Goal: Transaction & Acquisition: Purchase product/service

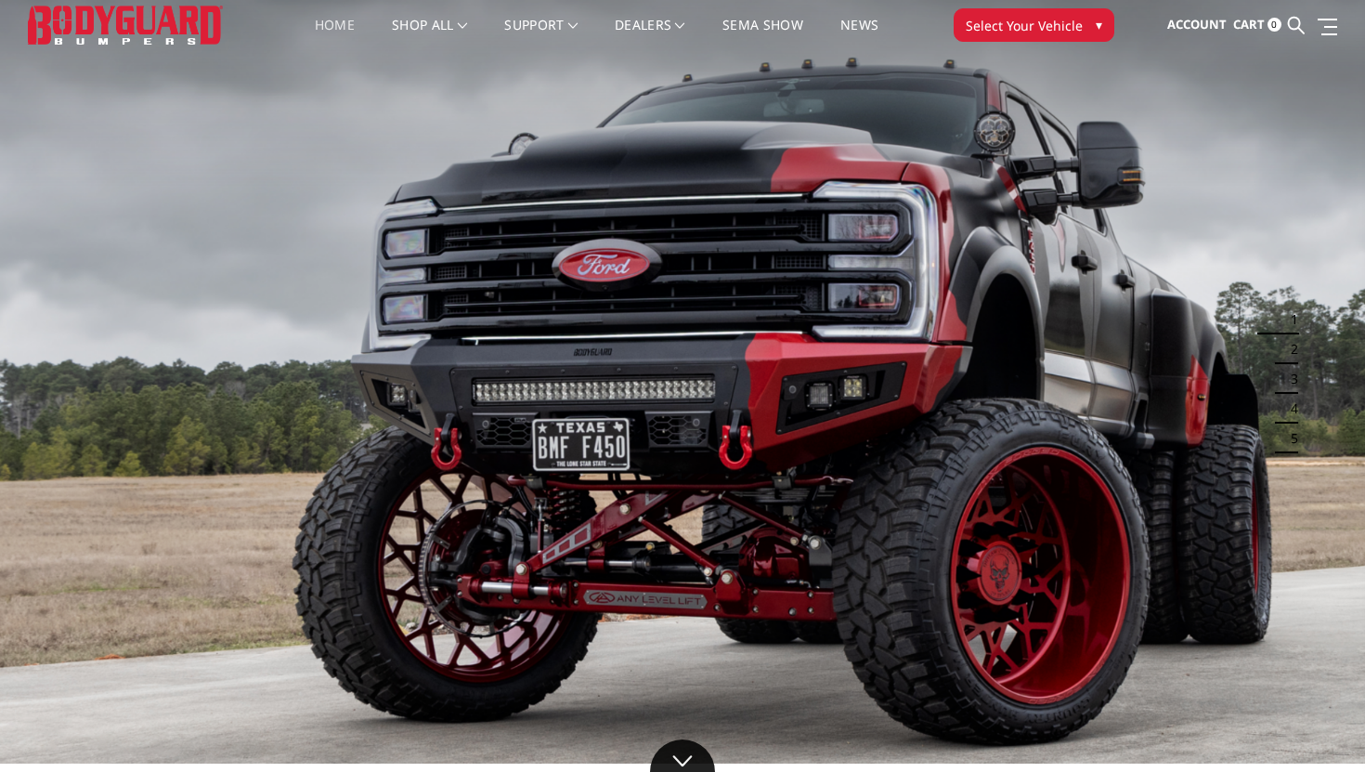
scroll to position [51, 0]
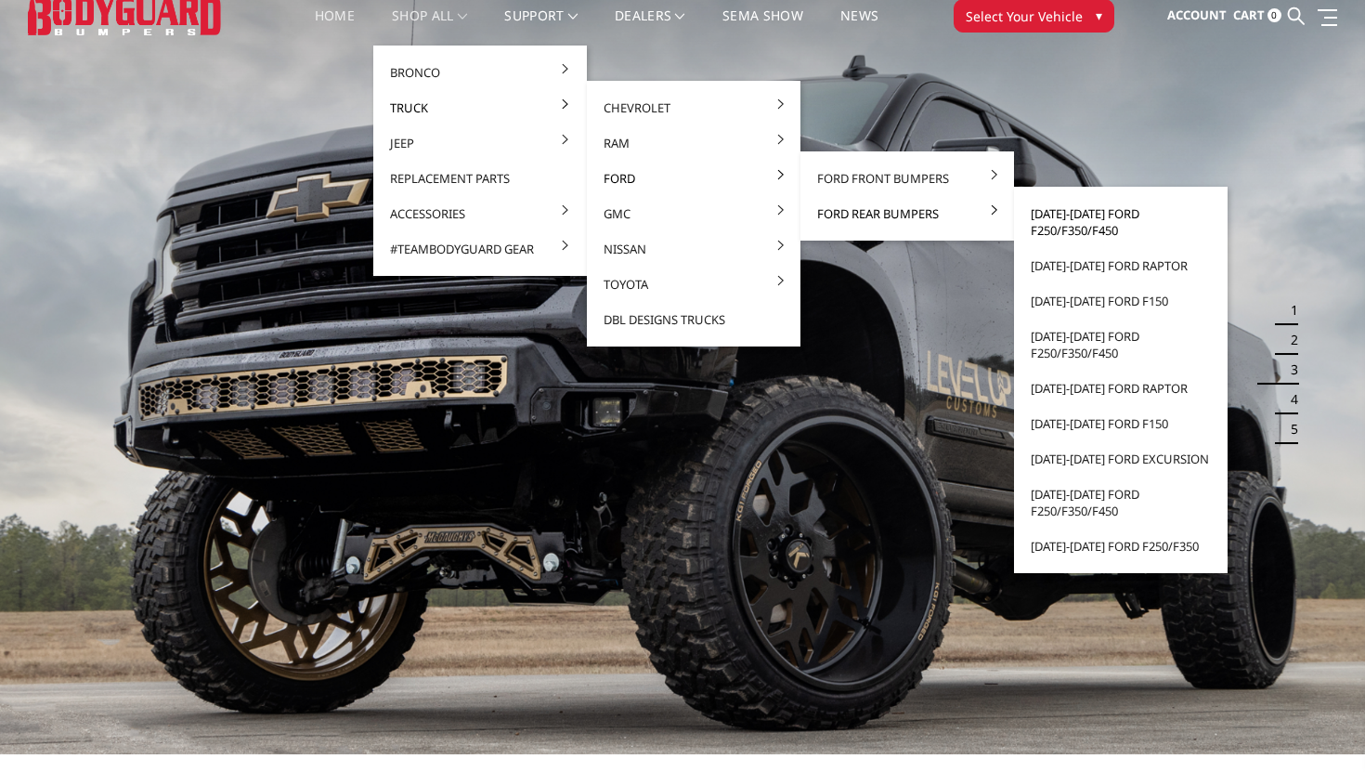
click at [1069, 217] on link "[DATE]-[DATE] Ford F250/F350/F450" at bounding box center [1120, 222] width 199 height 52
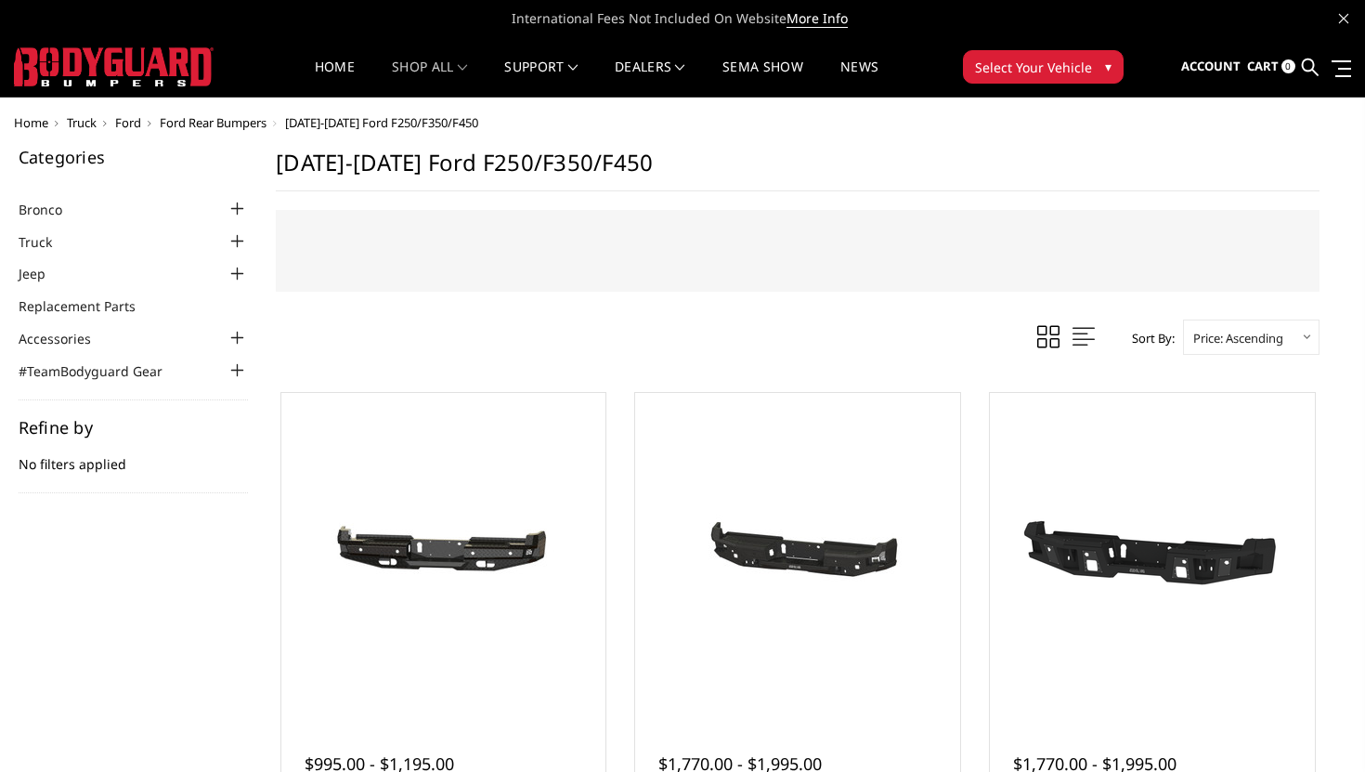
click at [239, 339] on div at bounding box center [237, 338] width 22 height 22
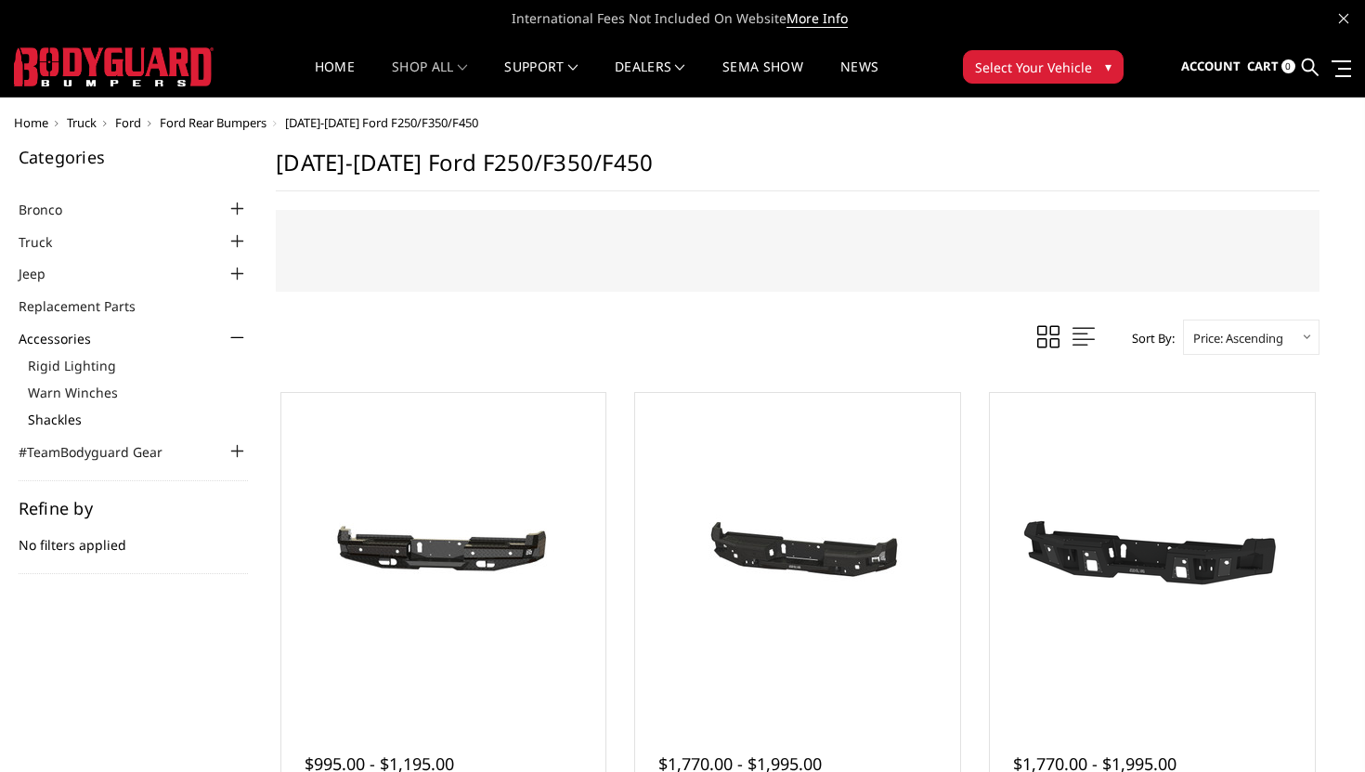
click at [84, 418] on link "Shackles" at bounding box center [138, 418] width 221 height 19
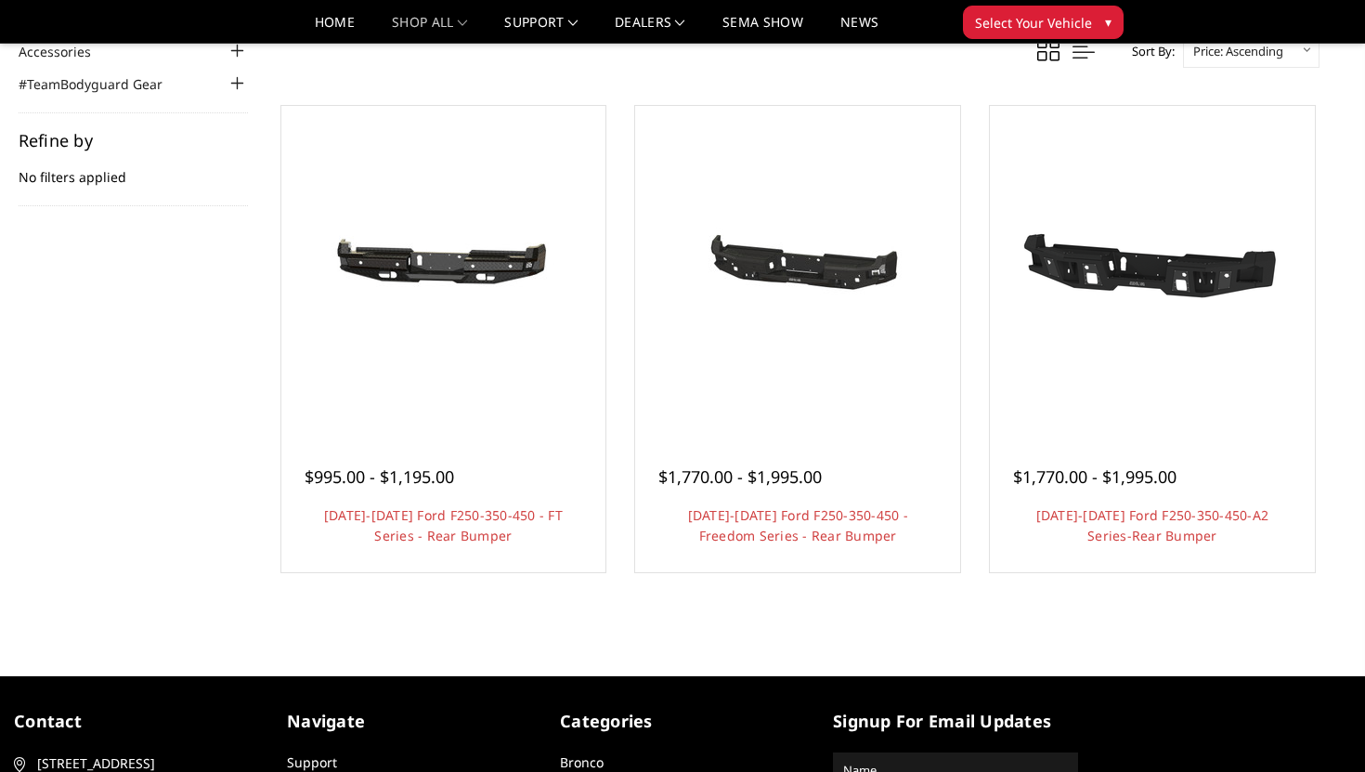
scroll to position [235, 0]
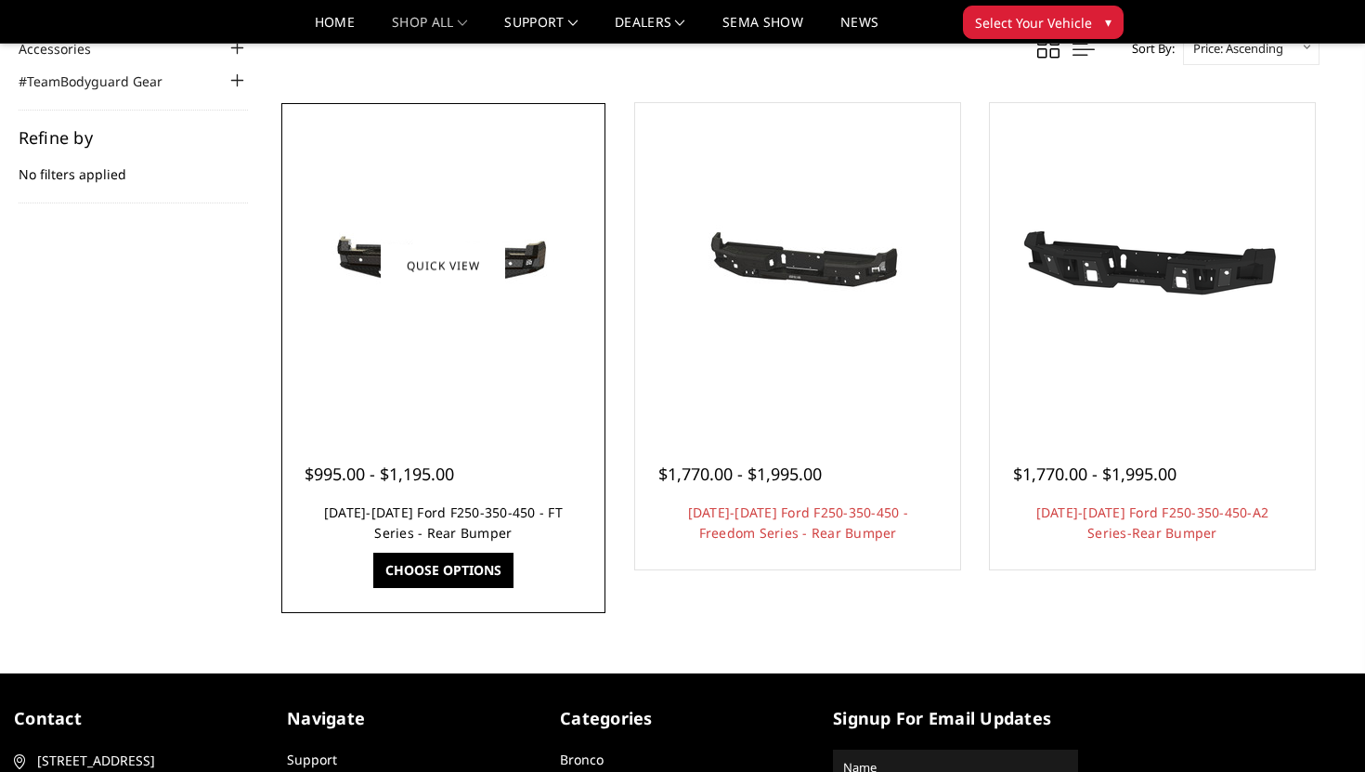
click at [528, 511] on link "[DATE]-[DATE] Ford F250-350-450 - FT Series - Rear Bumper" at bounding box center [443, 522] width 239 height 38
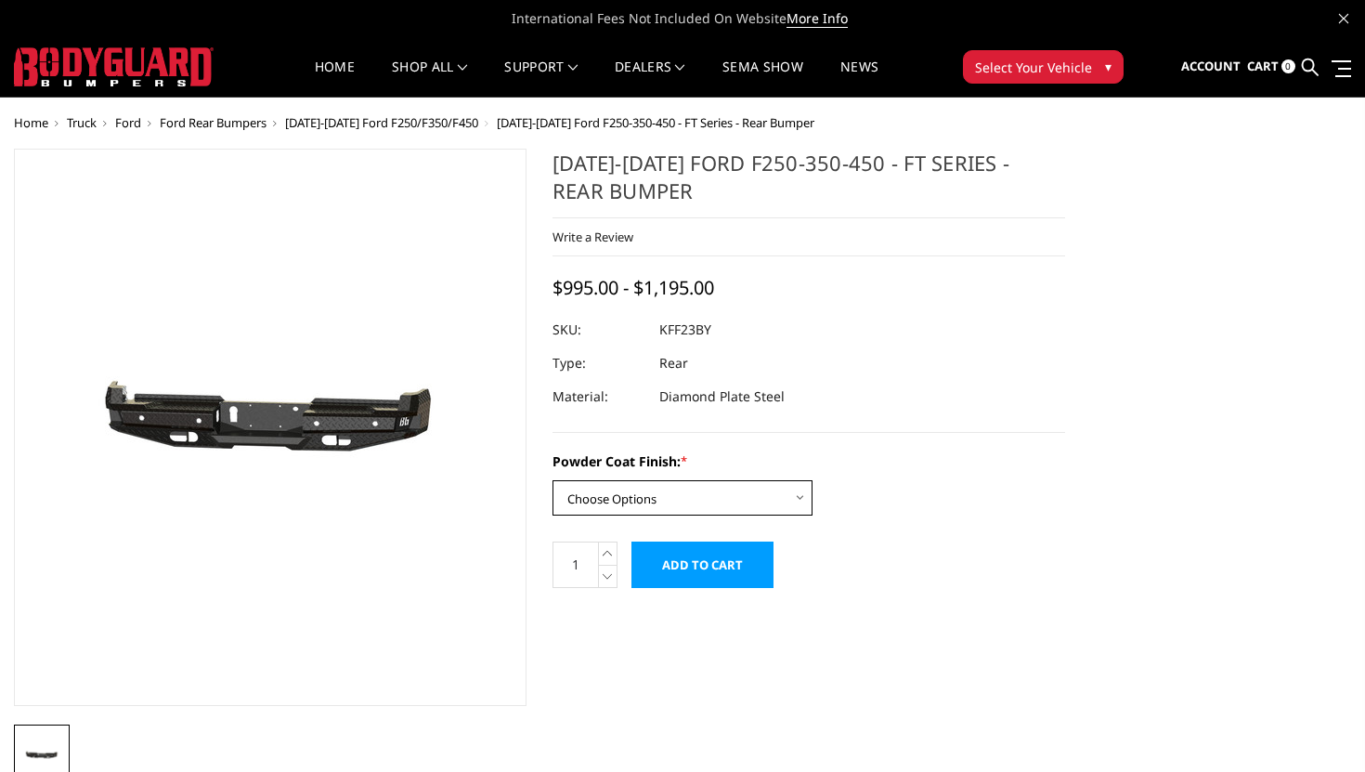
click at [778, 502] on select "Choose Options Bare Metal Gloss Black Powder Coat Textured Black Powder Coat" at bounding box center [682, 497] width 260 height 35
select select "3420"
click at [552, 480] on select "Choose Options Bare Metal Gloss Black Powder Coat Textured Black Powder Coat" at bounding box center [682, 497] width 260 height 35
click at [799, 491] on select "Choose Options Bare Metal Gloss Black Powder Coat Textured Black Powder Coat" at bounding box center [682, 497] width 260 height 35
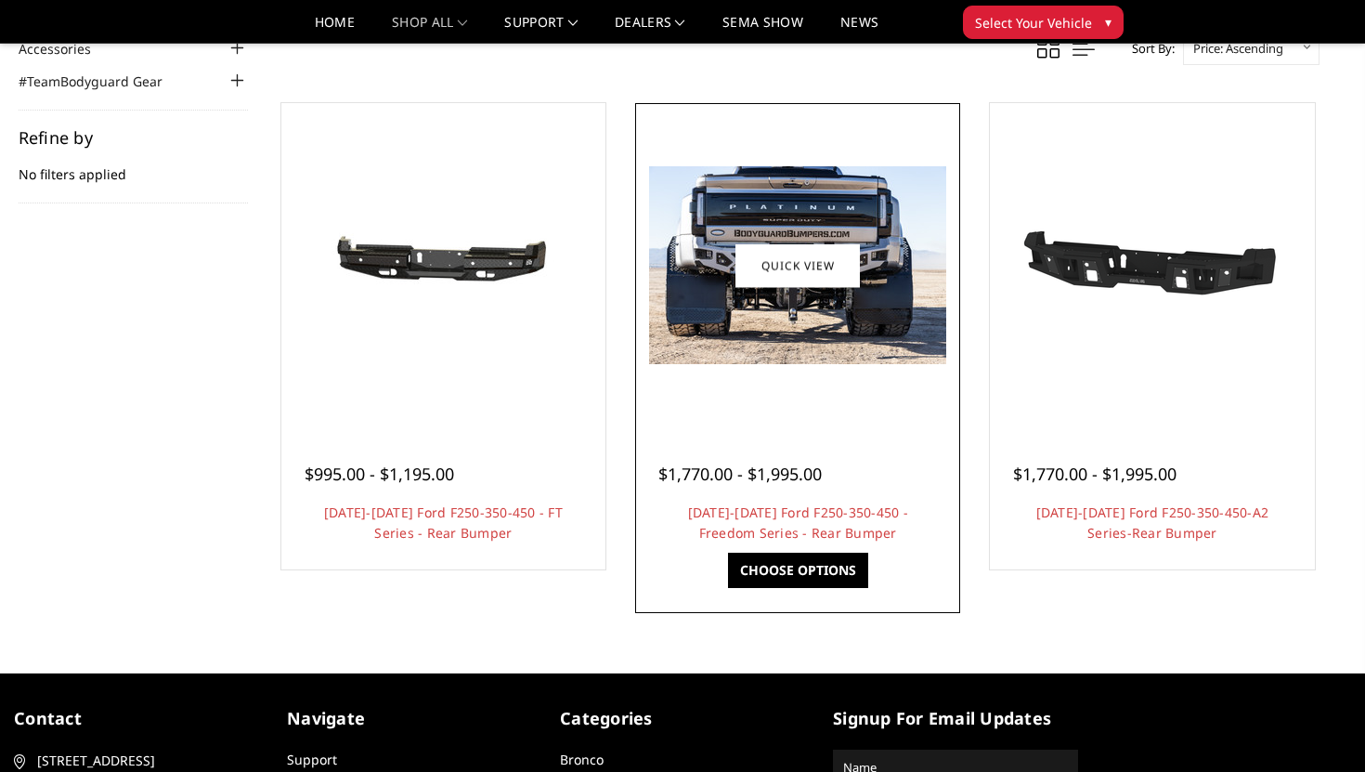
click at [813, 446] on div at bounding box center [797, 451] width 279 height 19
click at [827, 508] on link "[DATE]-[DATE] Ford F250-350-450 - Freedom Series - Rear Bumper" at bounding box center [798, 522] width 220 height 38
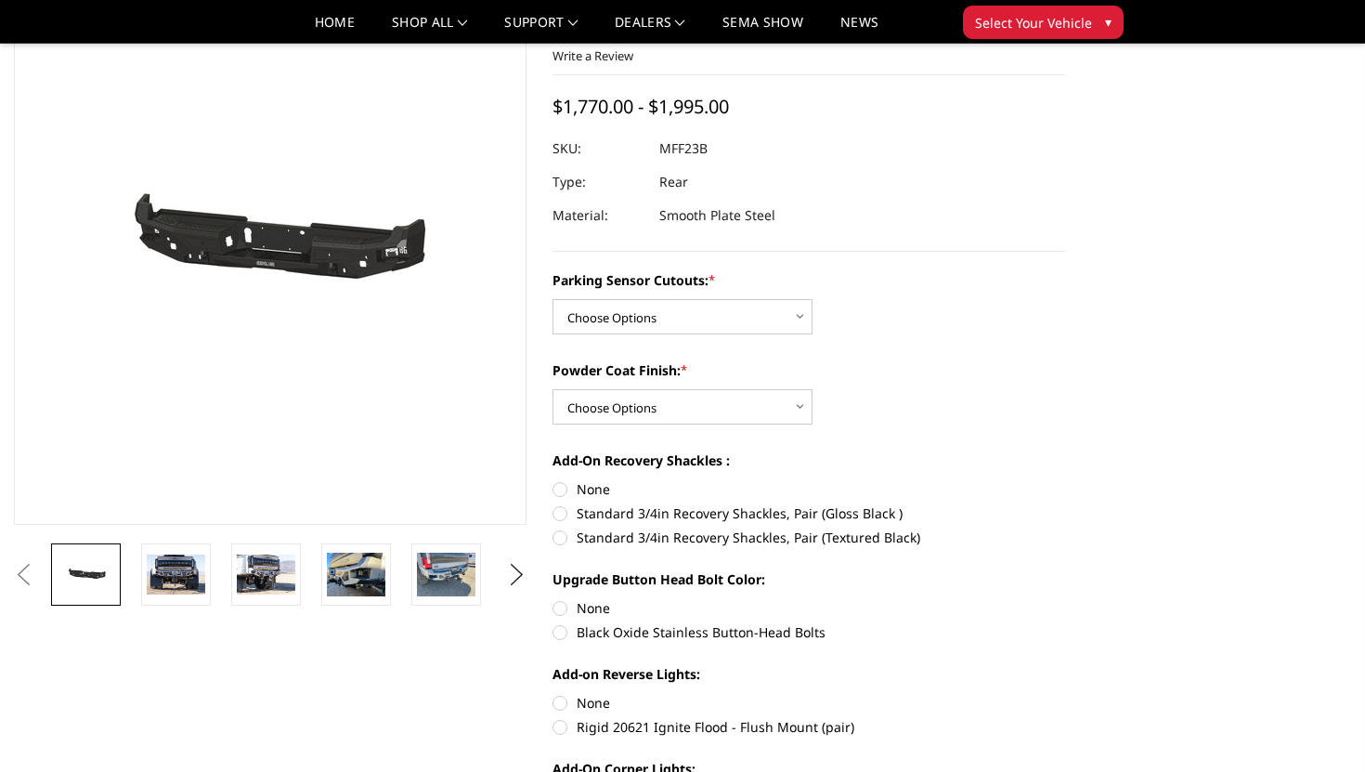
scroll to position [130, 0]
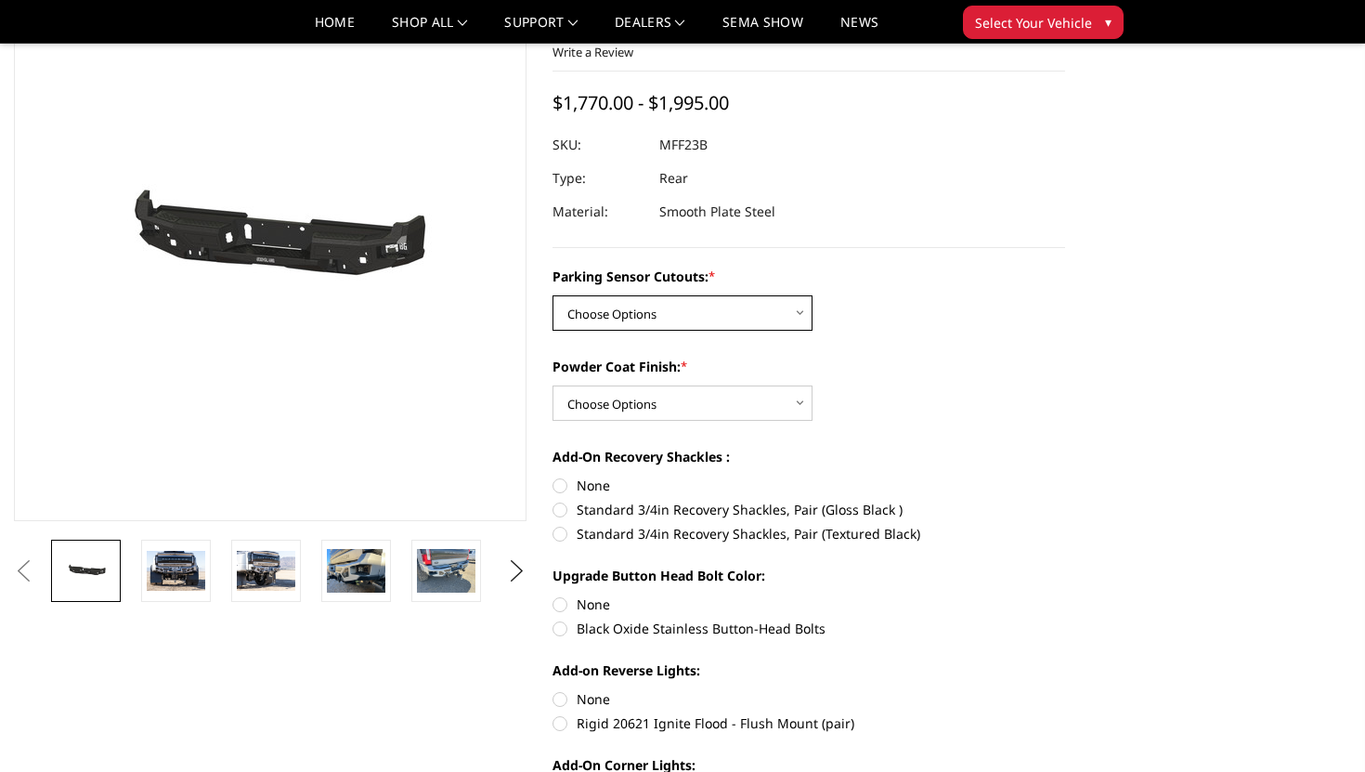
click at [768, 306] on select "Choose Options No - Without Parking Sensor Cutouts Yes - With Parking Sensor Cu…" at bounding box center [682, 312] width 260 height 35
select select "2558"
click at [552, 295] on select "Choose Options No - Without Parking Sensor Cutouts Yes - With Parking Sensor Cu…" at bounding box center [682, 312] width 260 height 35
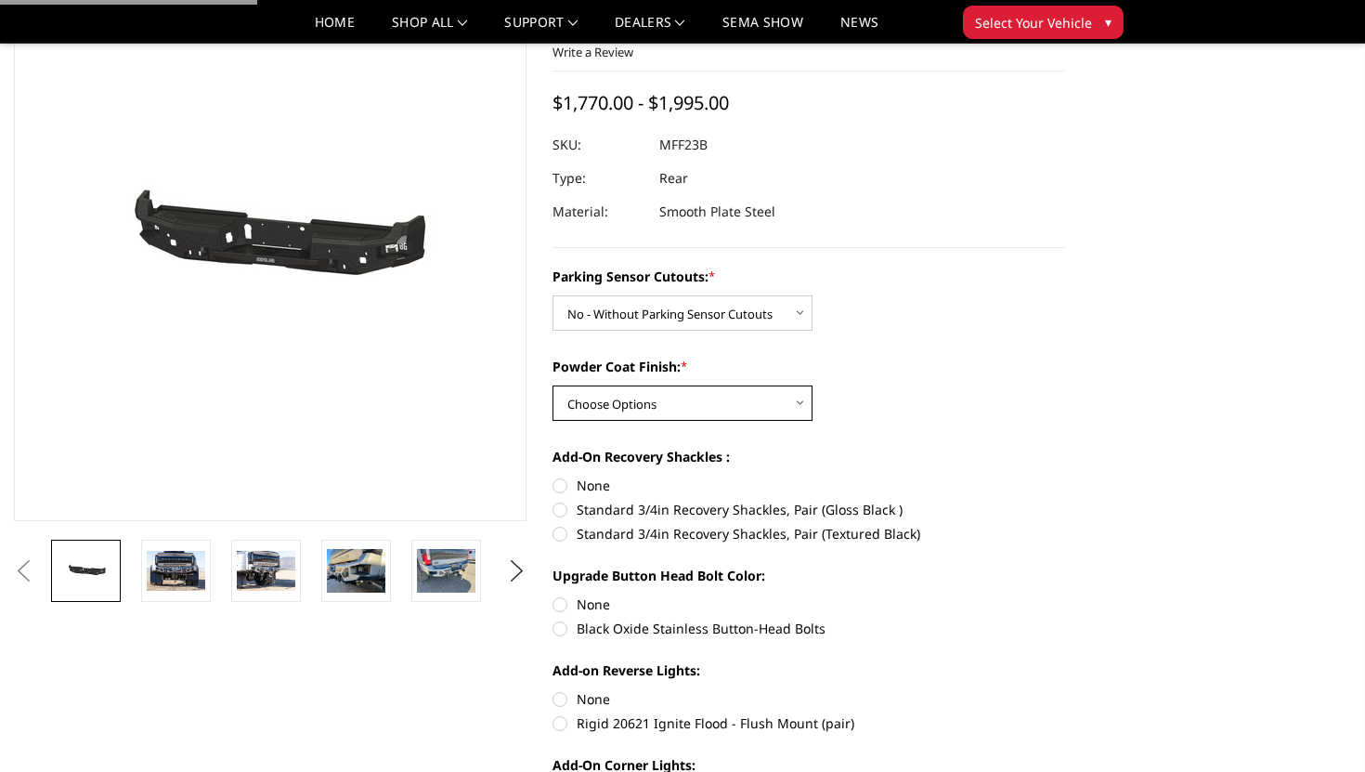
click at [753, 401] on select "Choose Options Bare Metal Textured Black Powder Coat" at bounding box center [682, 402] width 260 height 35
click at [552, 385] on select "Choose Options Bare Metal Textured Black Powder Coat" at bounding box center [682, 402] width 260 height 35
click at [760, 399] on select "Choose Options Bare Metal Textured Black Powder Coat" at bounding box center [682, 402] width 260 height 35
select select "2561"
click at [552, 385] on select "Choose Options Bare Metal Textured Black Powder Coat" at bounding box center [682, 402] width 260 height 35
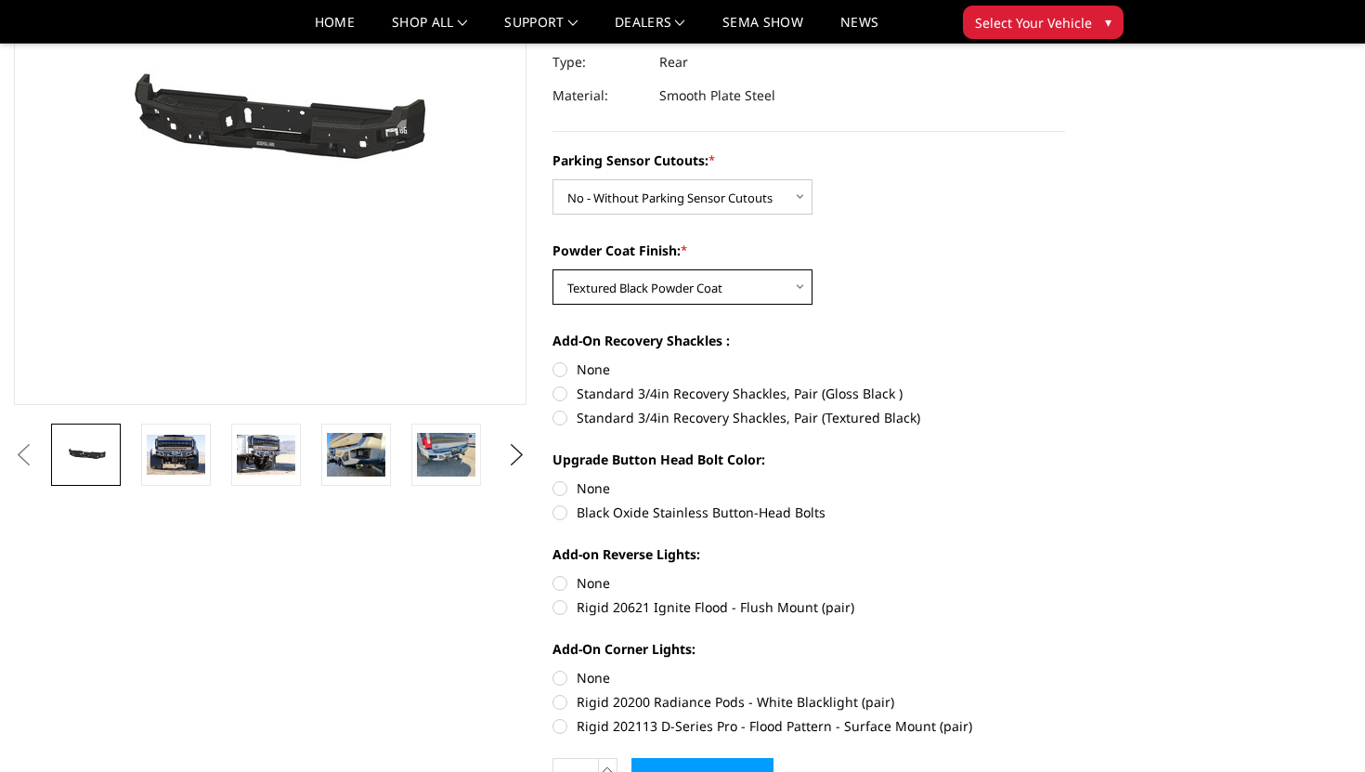
scroll to position [248, 0]
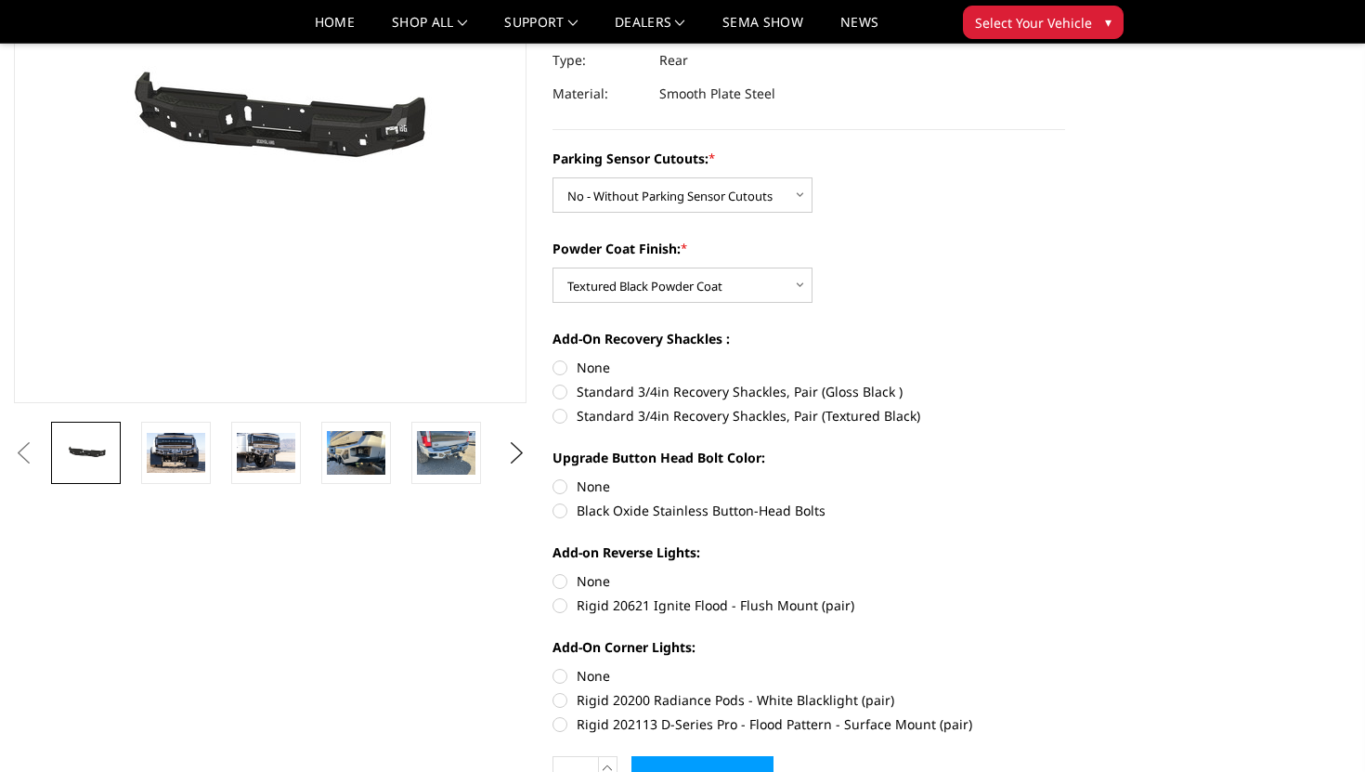
click at [561, 422] on label "Standard 3/4in Recovery Shackles, Pair (Textured Black)" at bounding box center [808, 415] width 513 height 19
click at [1065, 383] on input "Standard 3/4in Recovery Shackles, Pair (Textured Black)" at bounding box center [1065, 382] width 1 height 1
radio input "true"
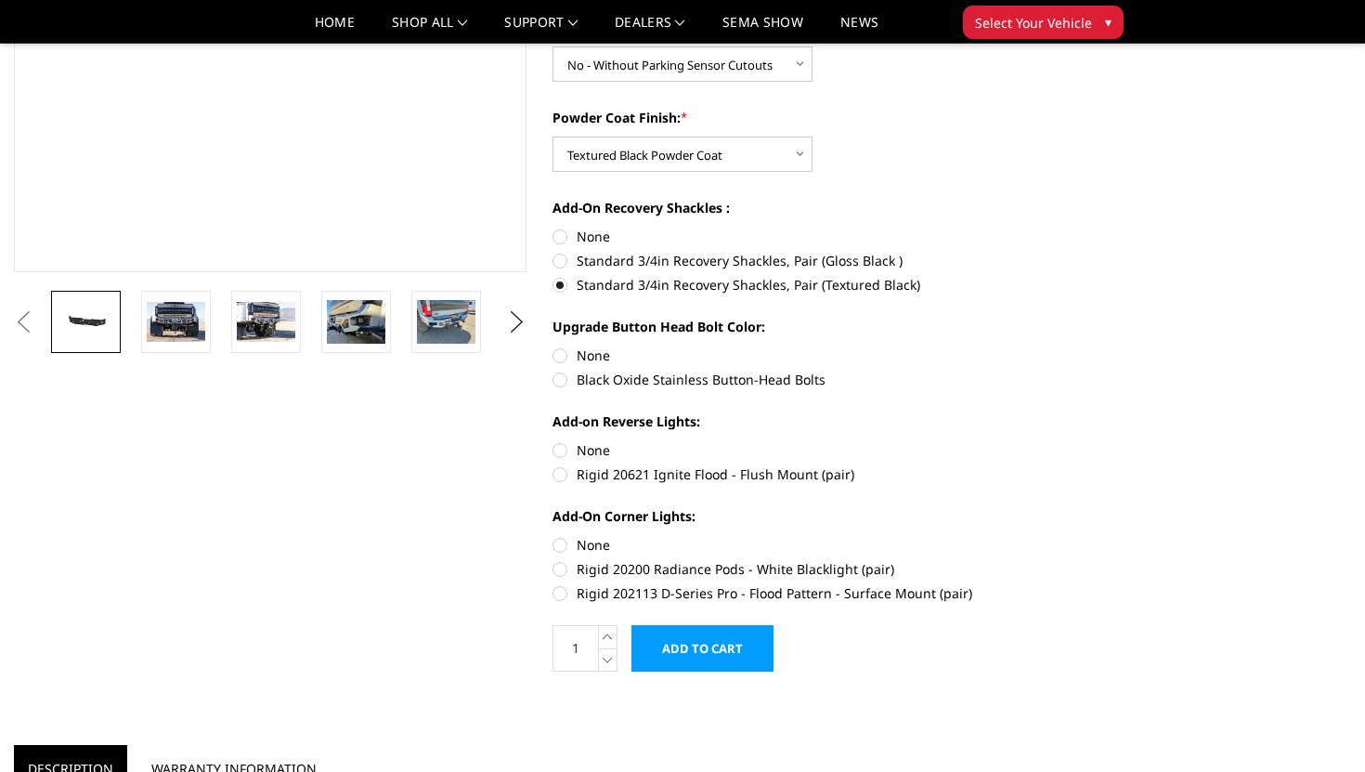
scroll to position [381, 0]
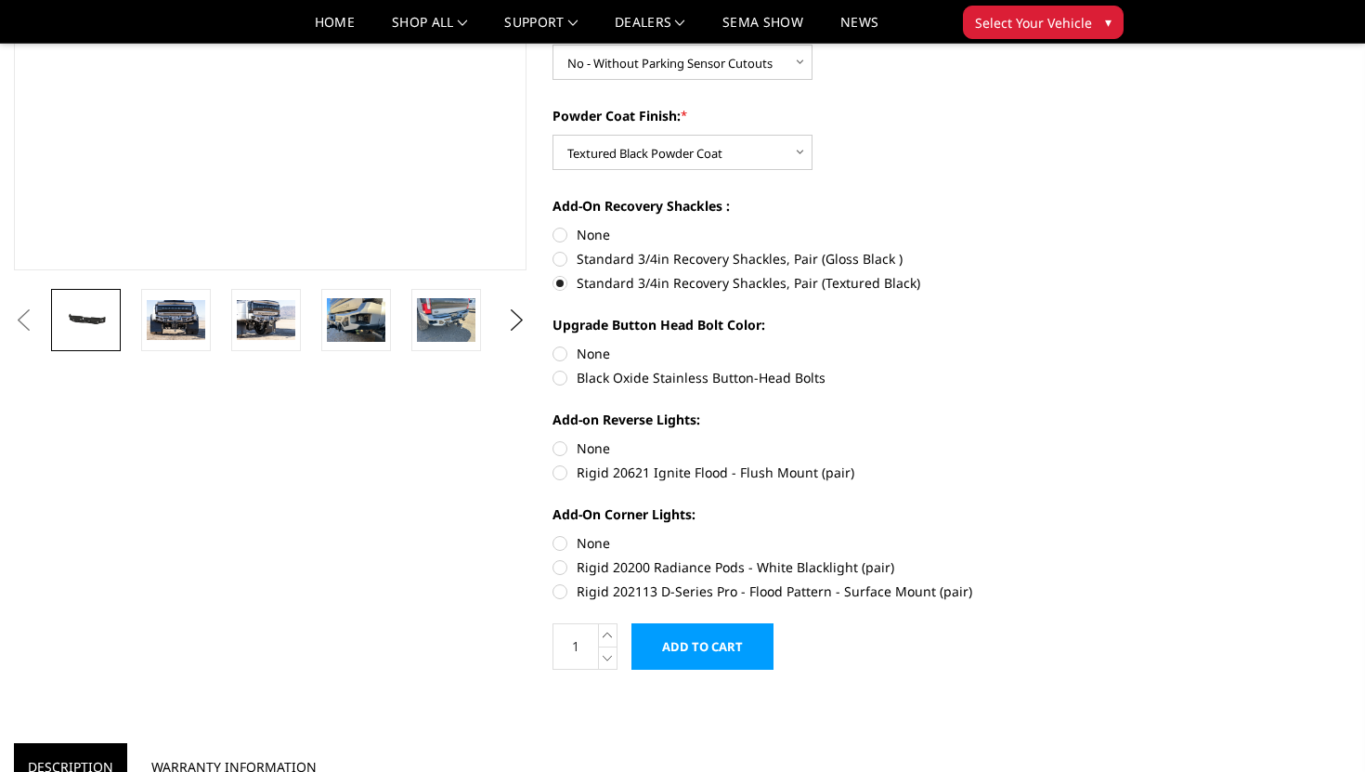
click at [565, 474] on label "Rigid 20621 Ignite Flood - Flush Mount (pair)" at bounding box center [808, 471] width 513 height 19
click at [1065, 439] on input "Rigid 20621 Ignite Flood - Flush Mount (pair)" at bounding box center [1065, 438] width 1 height 1
radio input "true"
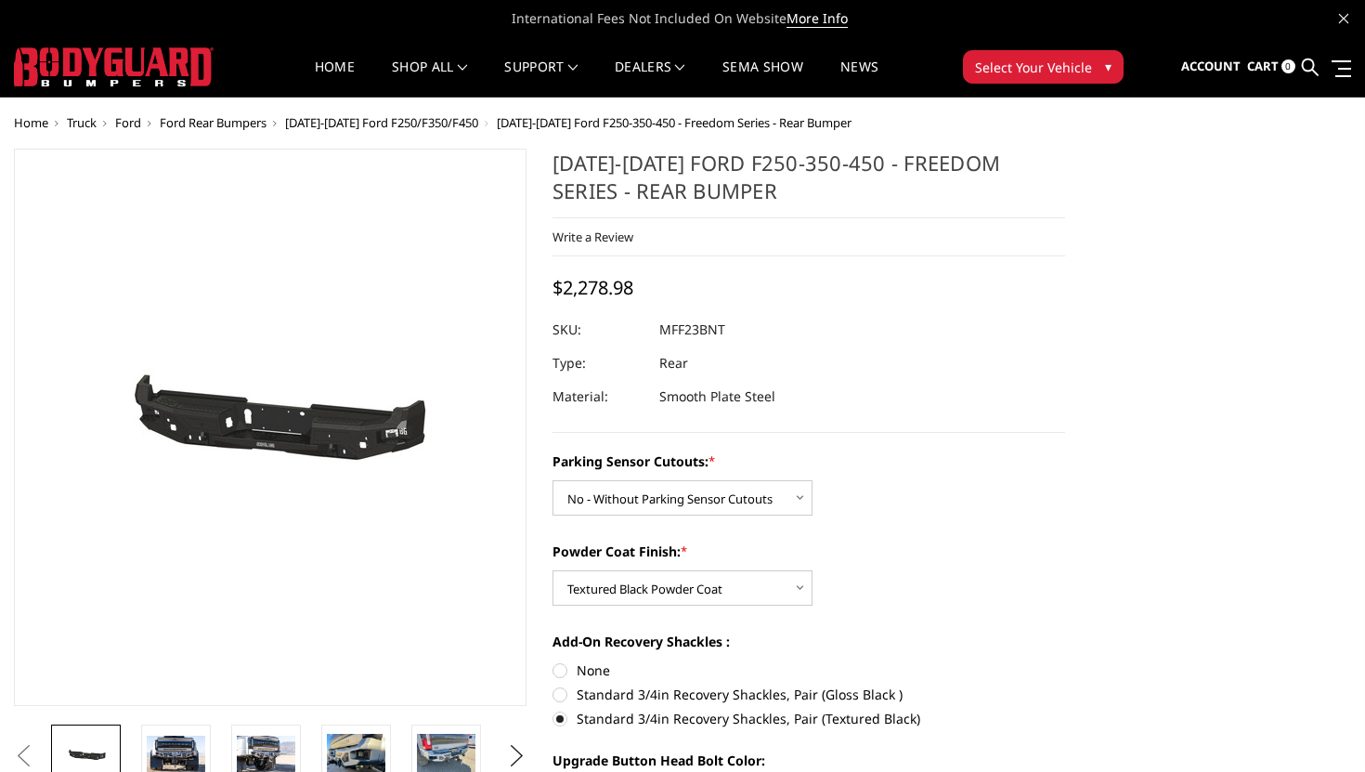
scroll to position [6, 0]
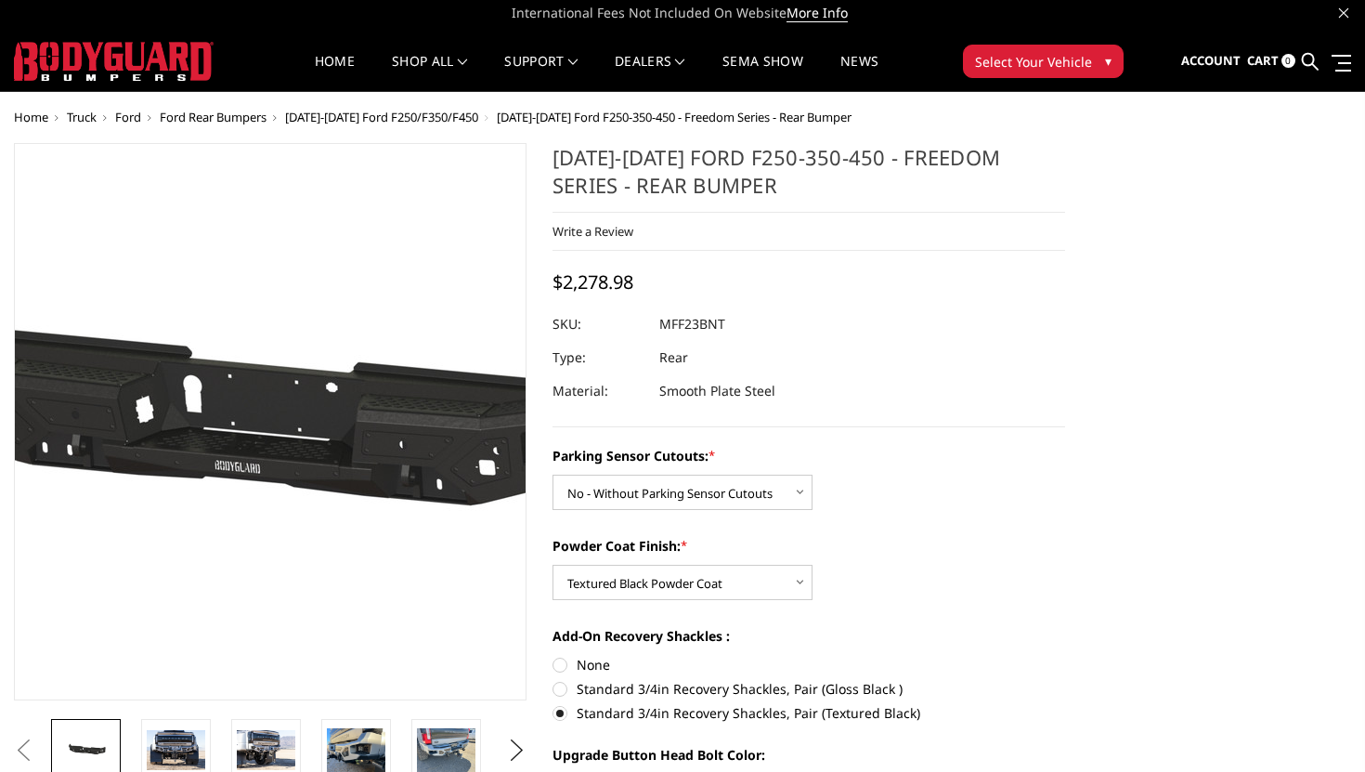
click at [286, 430] on img at bounding box center [250, 421] width 1188 height 565
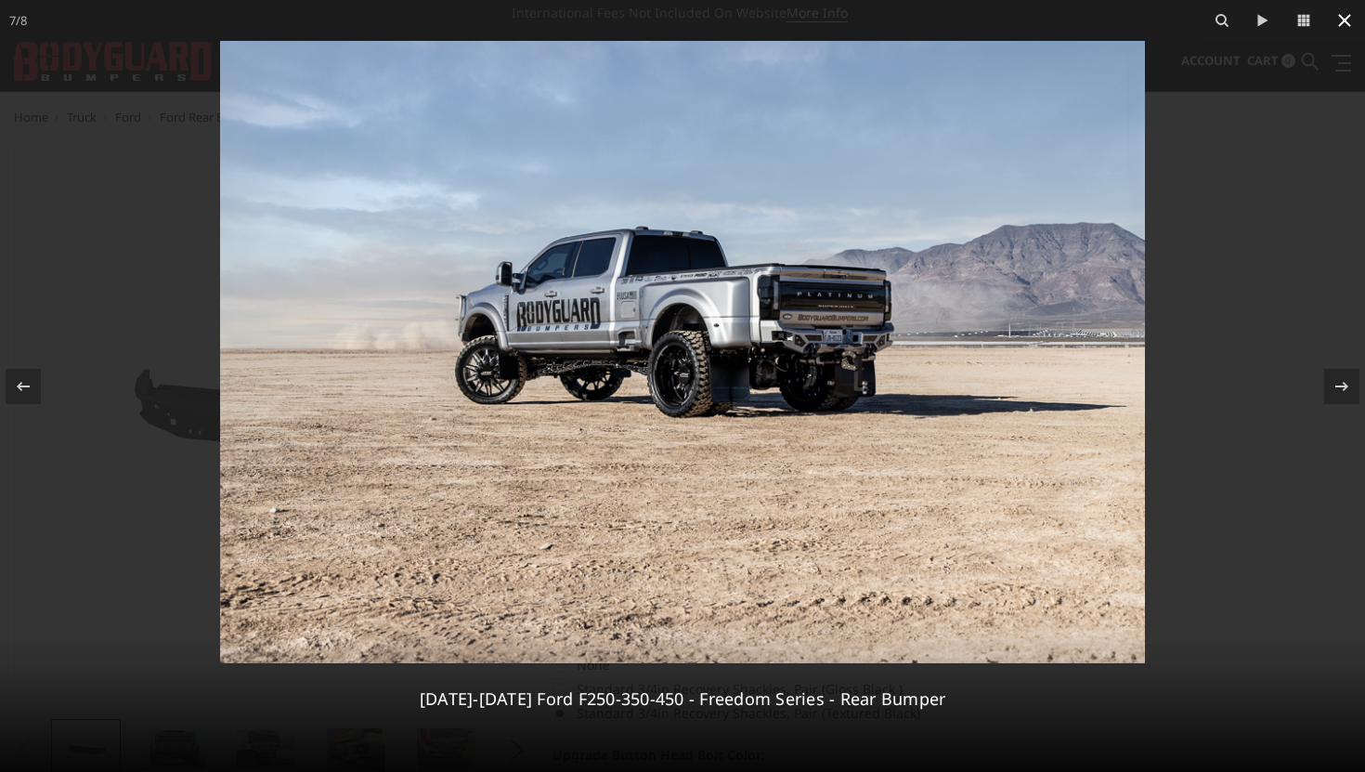
click at [1344, 19] on icon at bounding box center [1344, 20] width 13 height 13
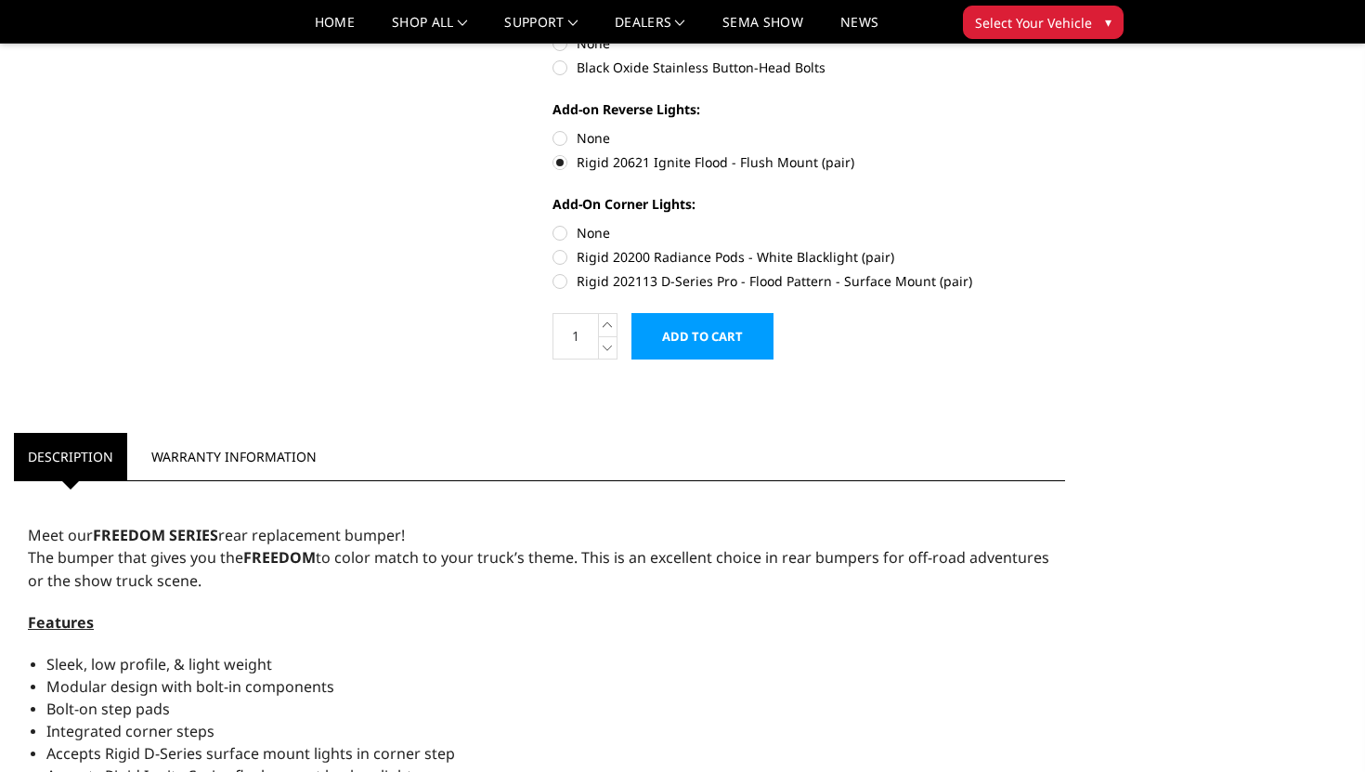
scroll to position [689, 0]
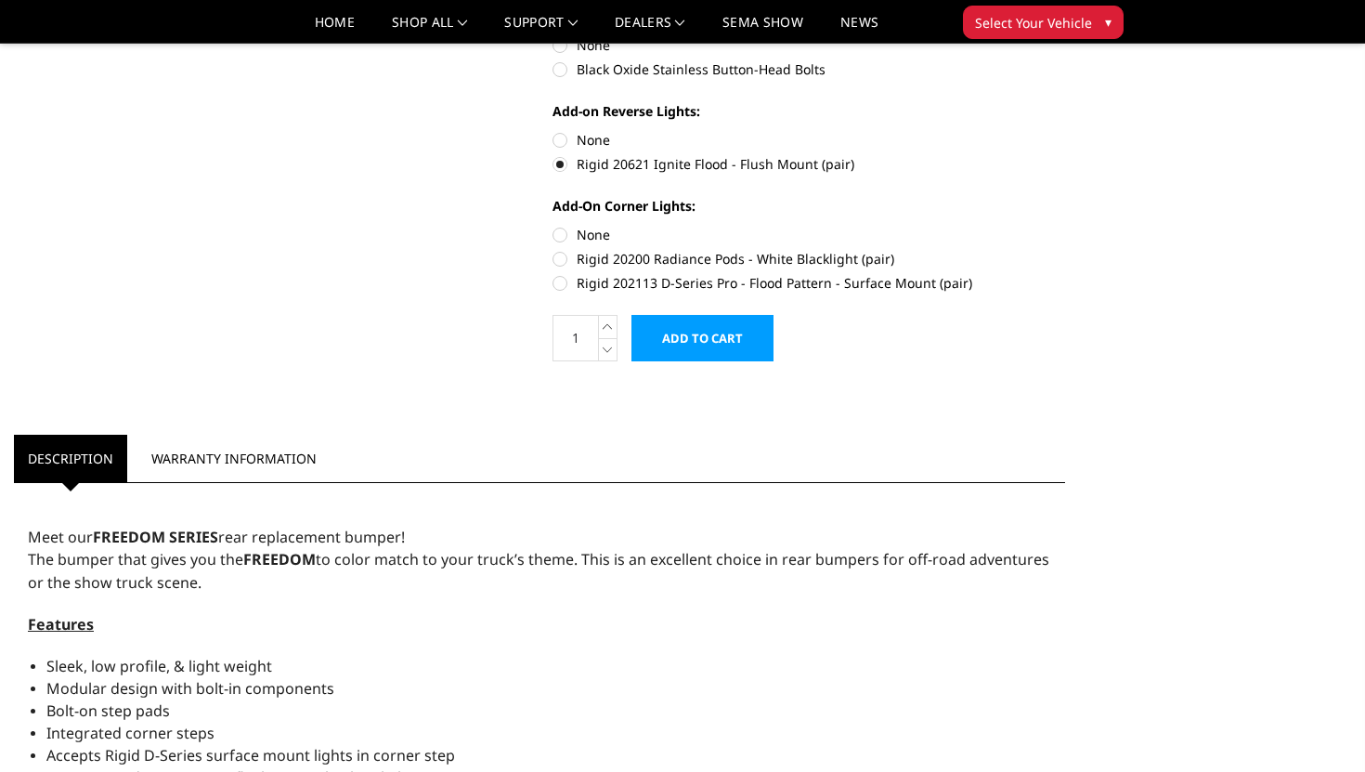
click at [564, 289] on label "Rigid 202113 D-Series Pro - Flood Pattern - Surface Mount (pair)" at bounding box center [808, 282] width 513 height 19
click at [1065, 250] on input "Rigid 202113 D-Series Pro - Flood Pattern - Surface Mount (pair)" at bounding box center [1065, 249] width 1 height 1
radio input "true"
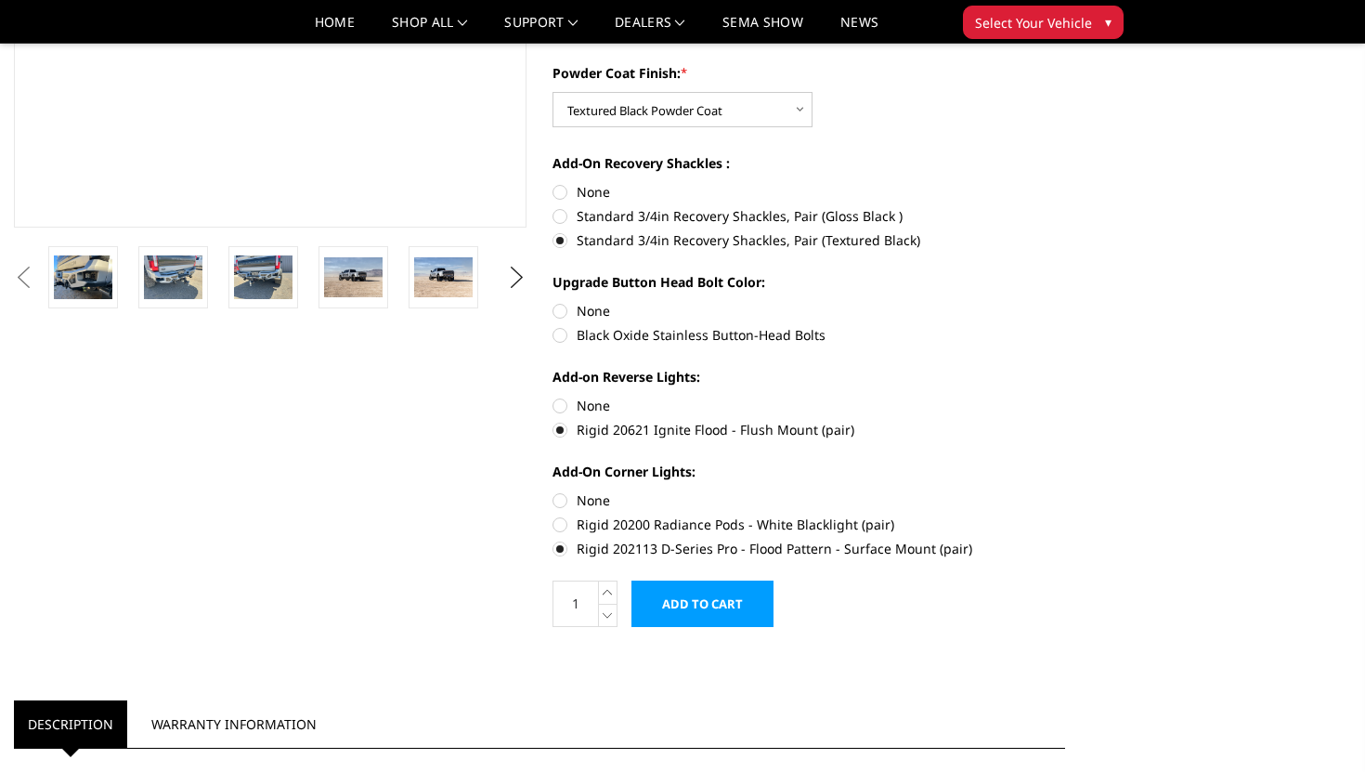
scroll to position [436, 0]
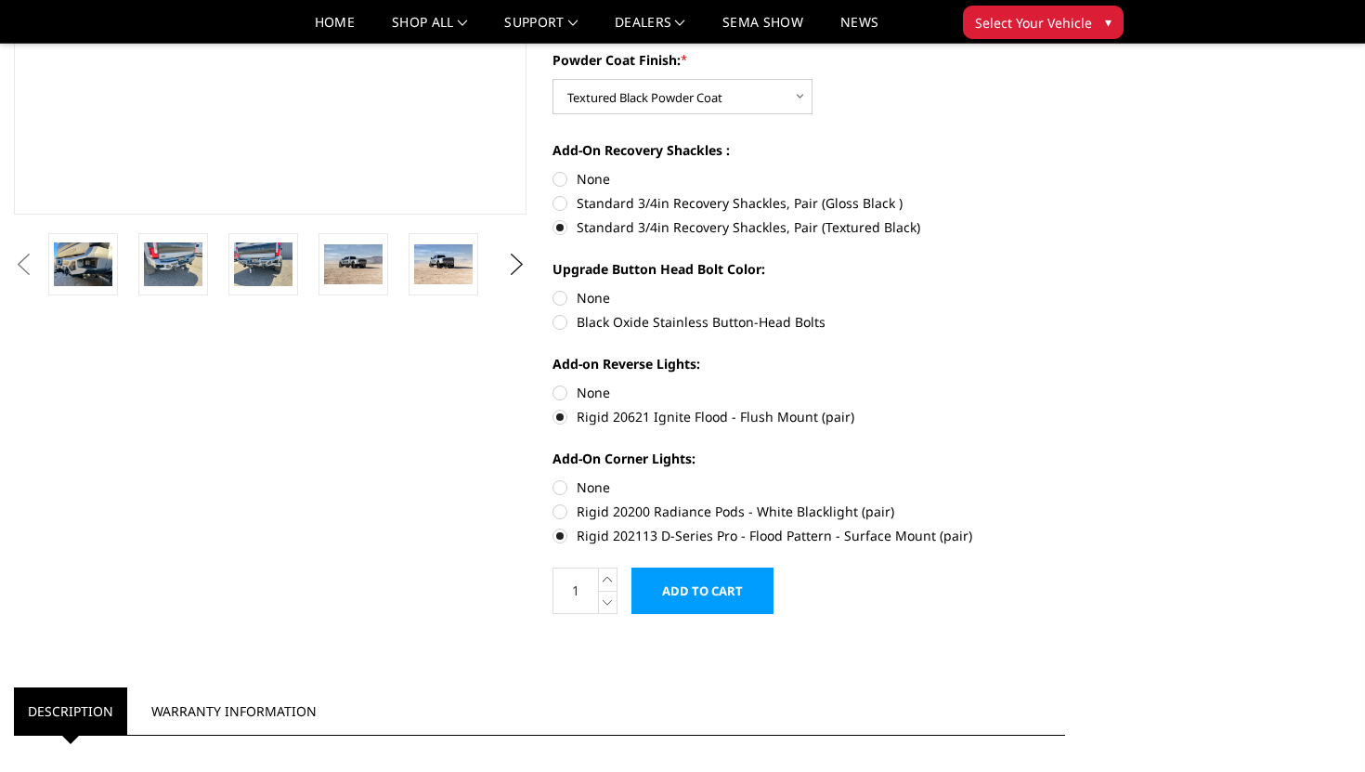
click at [561, 514] on label "Rigid 20200 Radiance Pods - White Blacklight (pair)" at bounding box center [808, 510] width 513 height 19
click at [1065, 478] on input "Rigid 20200 Radiance Pods - White Blacklight (pair)" at bounding box center [1065, 477] width 1 height 1
radio input "true"
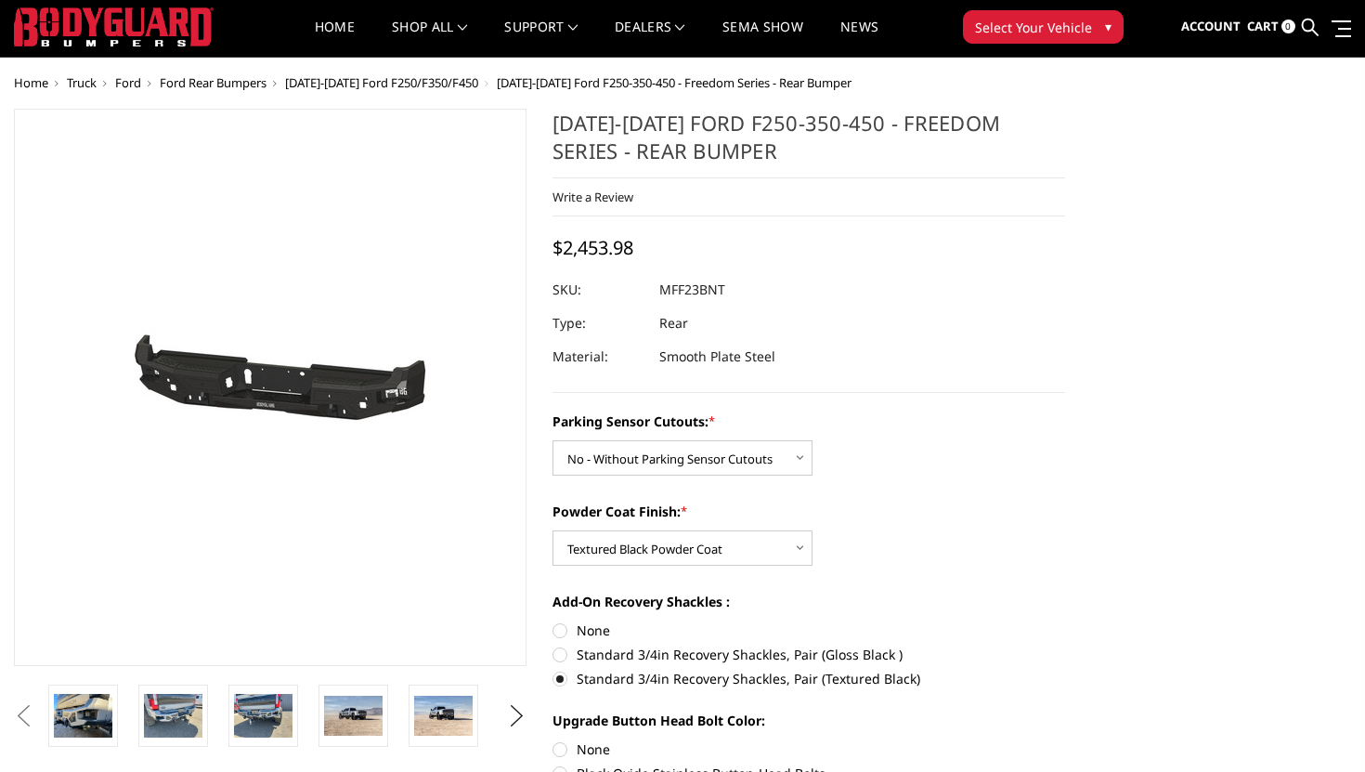
scroll to position [46, 0]
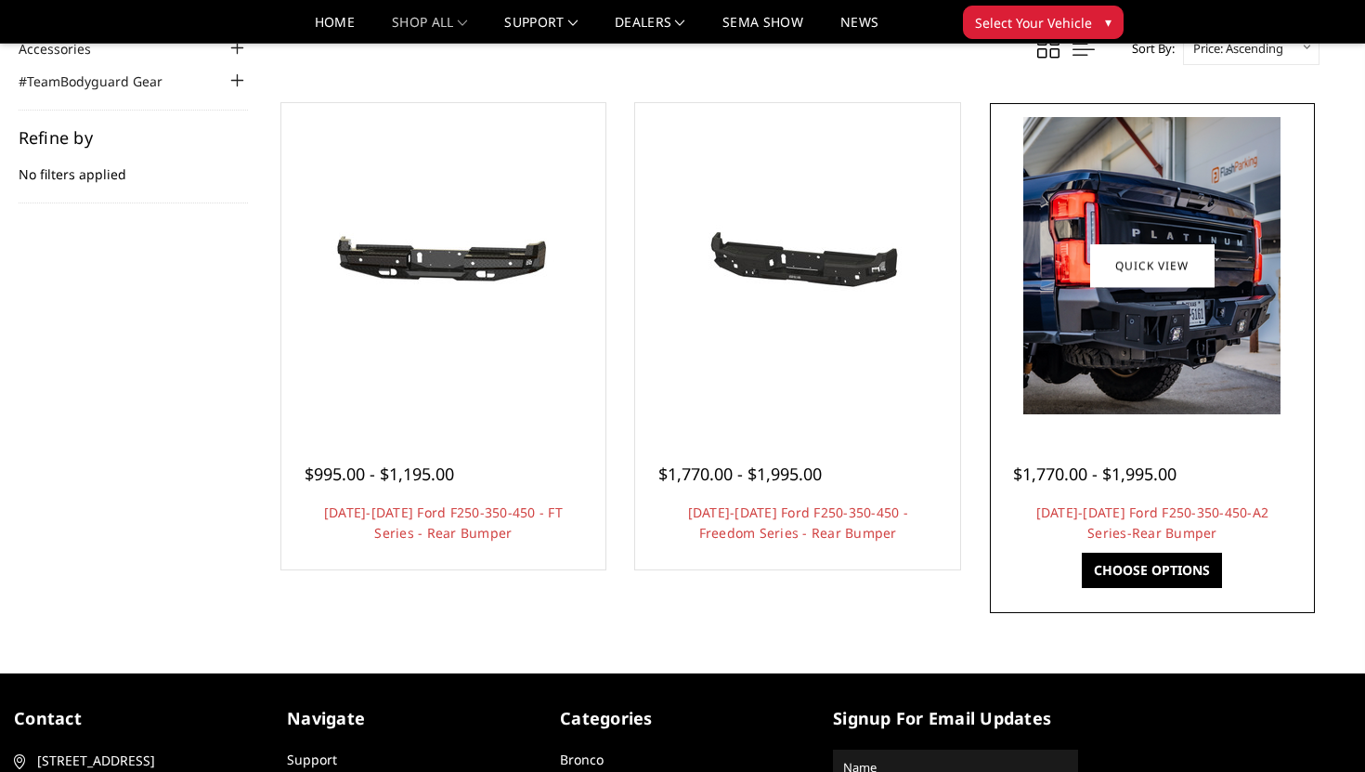
click at [1122, 373] on img at bounding box center [1151, 265] width 257 height 297
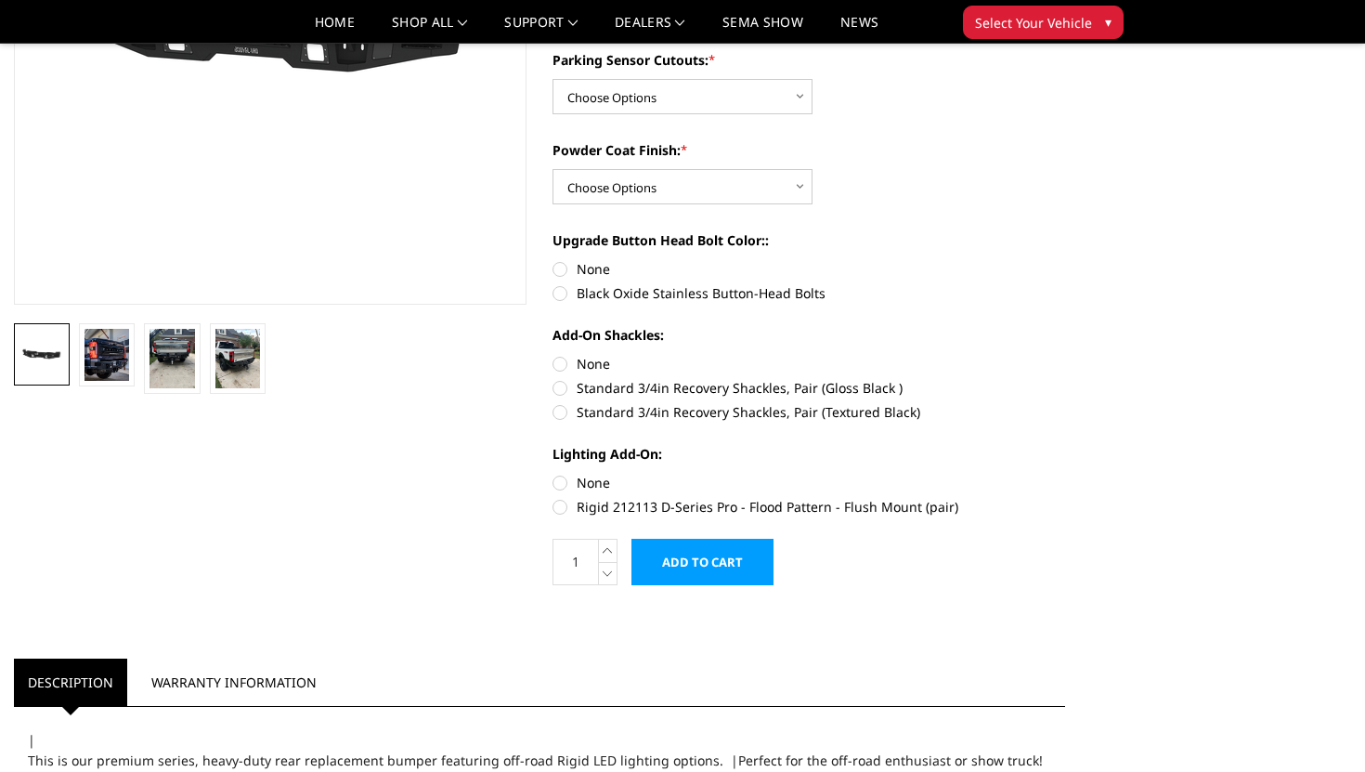
scroll to position [336, 0]
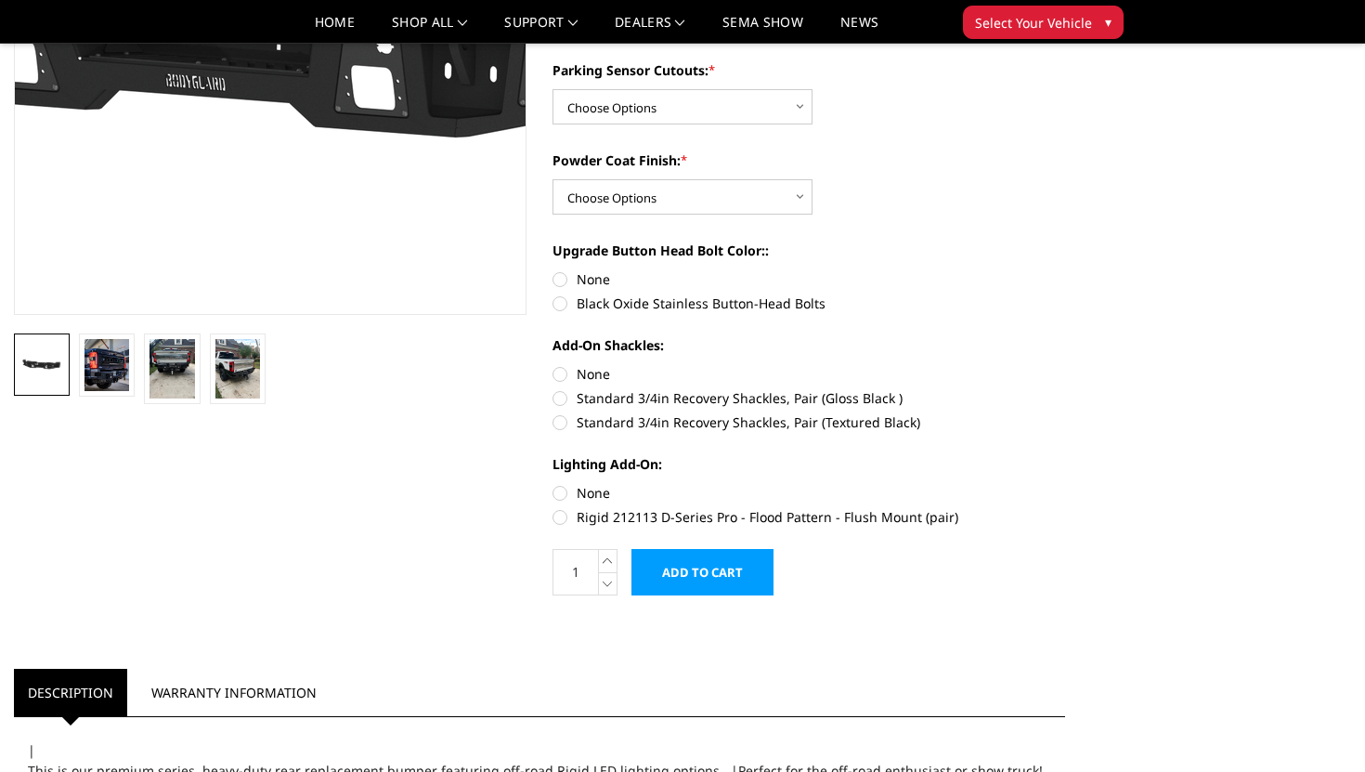
click at [280, 116] on img at bounding box center [257, 21] width 1188 height 669
